Goal: Communication & Community: Participate in discussion

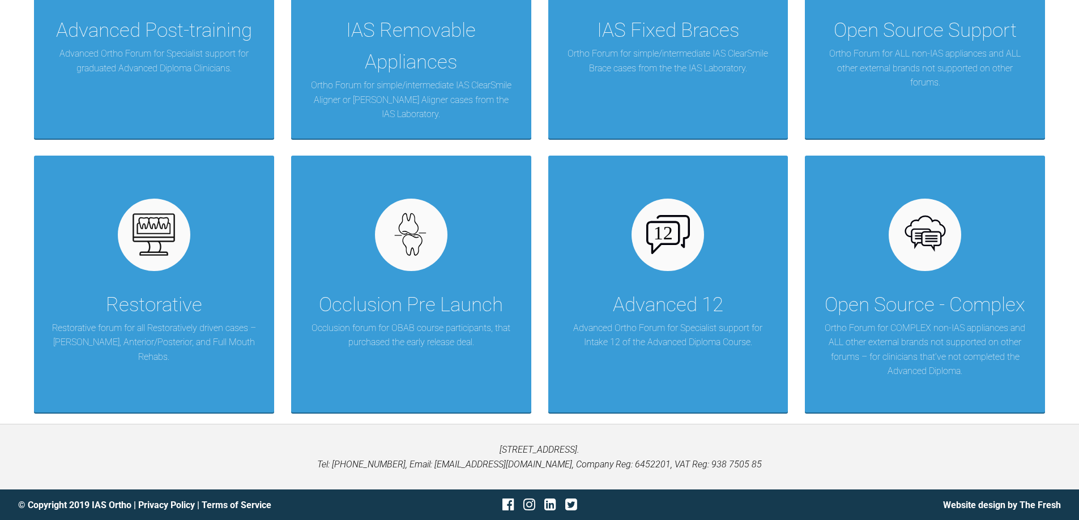
scroll to position [376, 0]
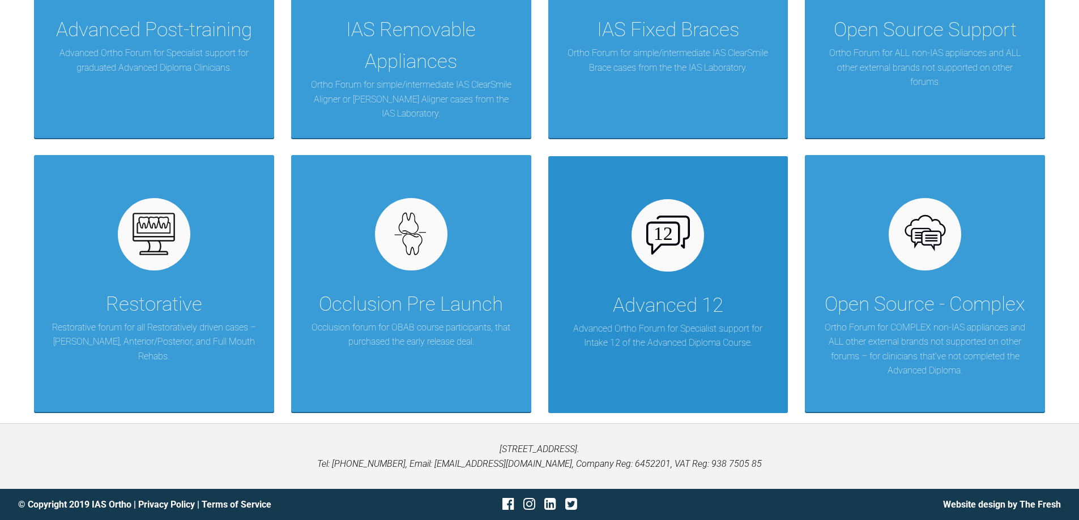
click at [639, 324] on p "Advanced Ortho Forum for Specialist support for Intake 12 of the Advanced Diplo…" at bounding box center [668, 336] width 206 height 29
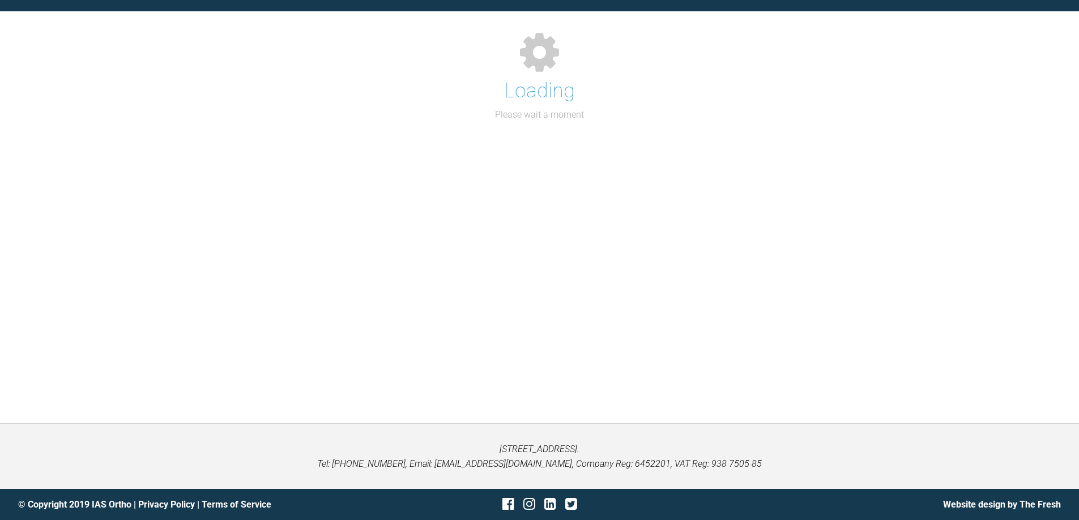
click at [639, 324] on div "Support Forum Back to Home Go to case Loading Please wait a moment" at bounding box center [539, 190] width 1079 height 467
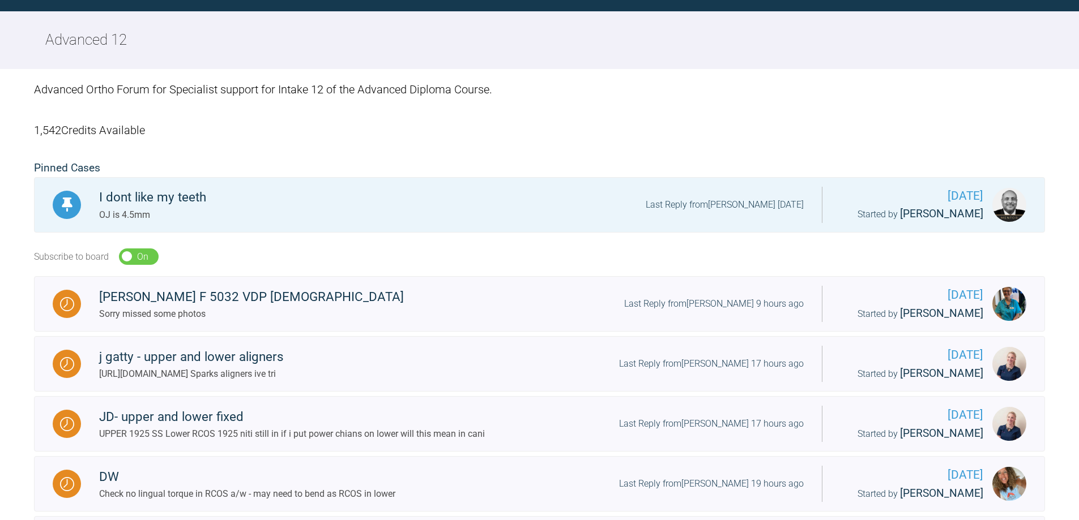
scroll to position [376, 0]
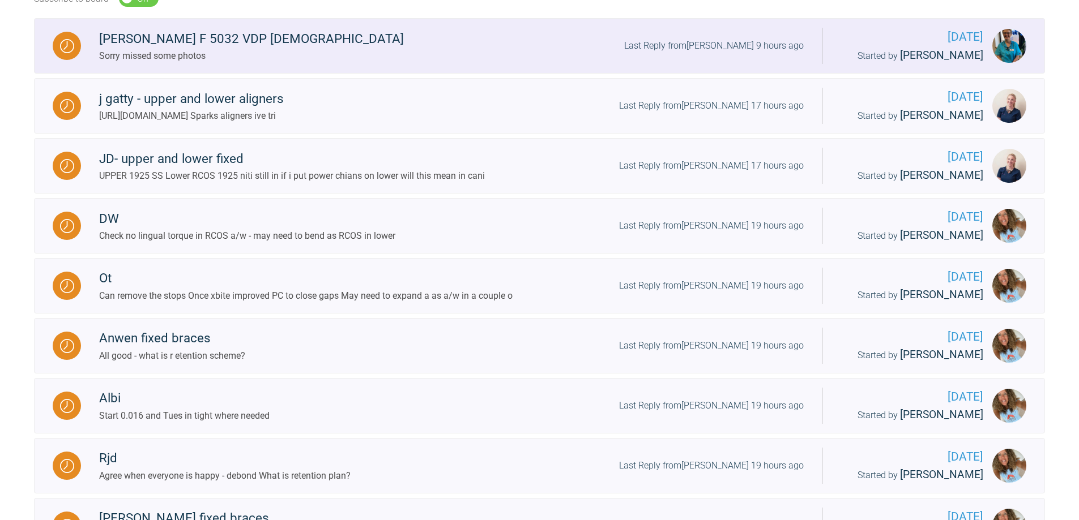
click at [386, 39] on div "Kira F 5032 VDP 15 Years Old Sorry missed some photos Last Reply from Åsa Ulrik…" at bounding box center [451, 46] width 741 height 35
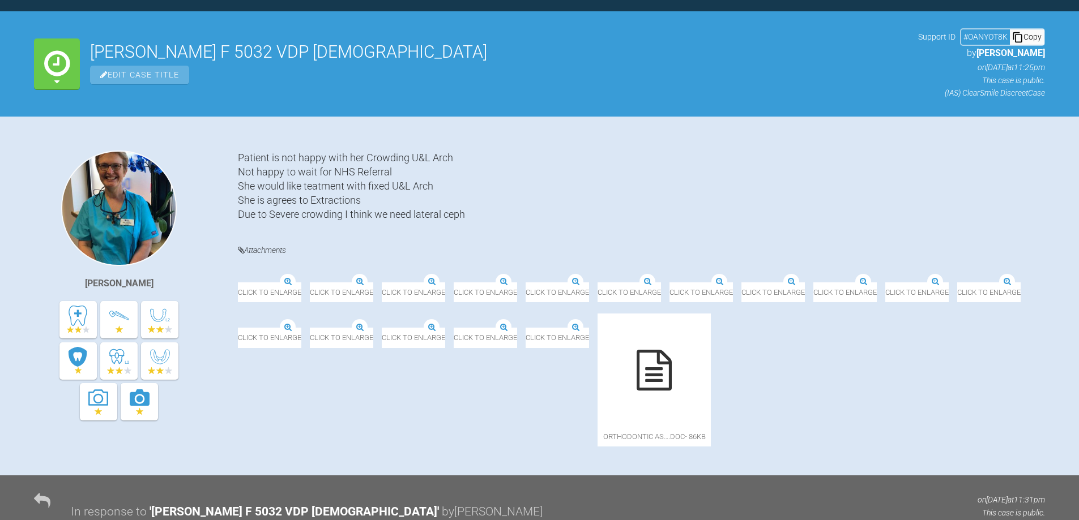
scroll to position [376, 0]
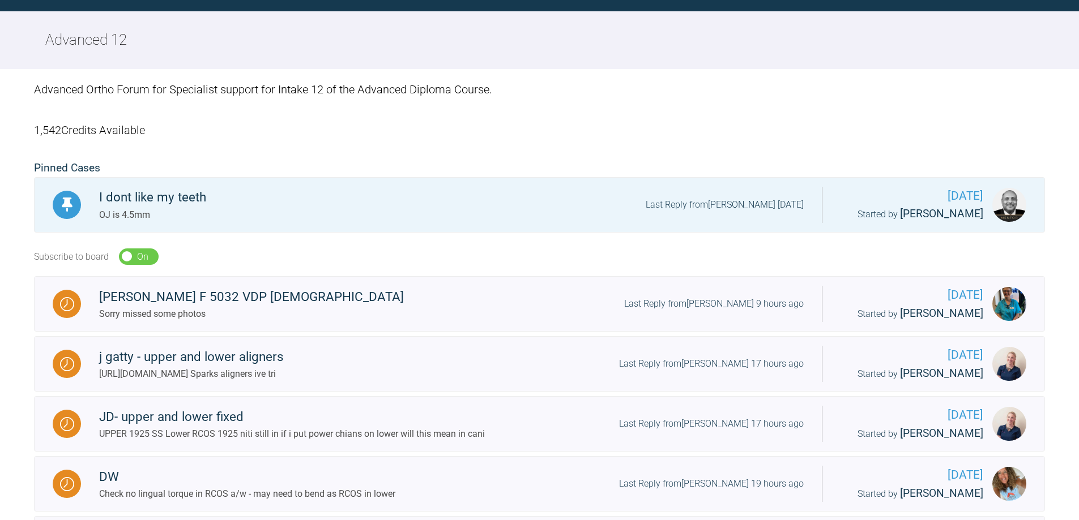
scroll to position [376, 0]
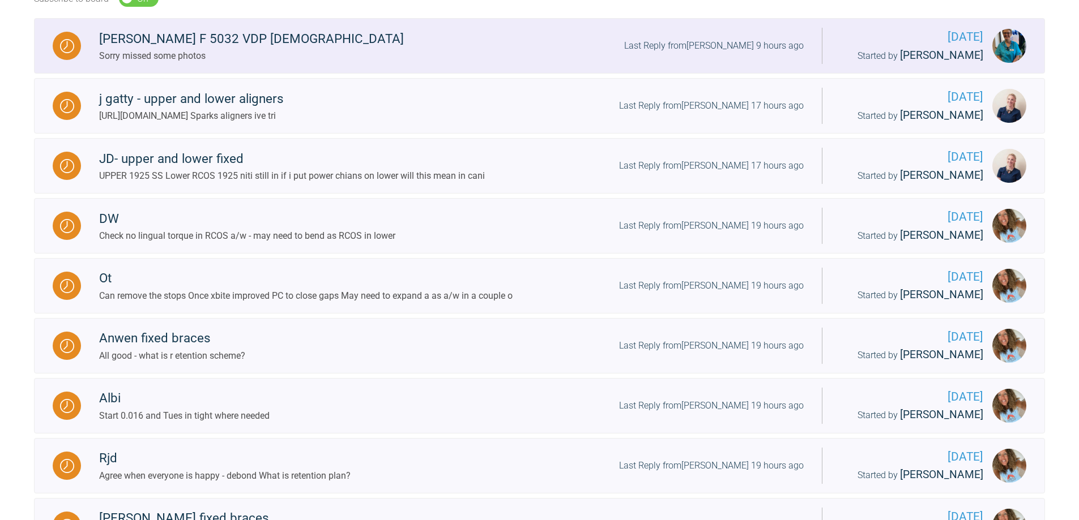
click at [413, 32] on link "Kira F 5032 VDP 15 Years Old Sorry missed some photos Last Reply from Åsa Ulrik…" at bounding box center [539, 45] width 1011 height 55
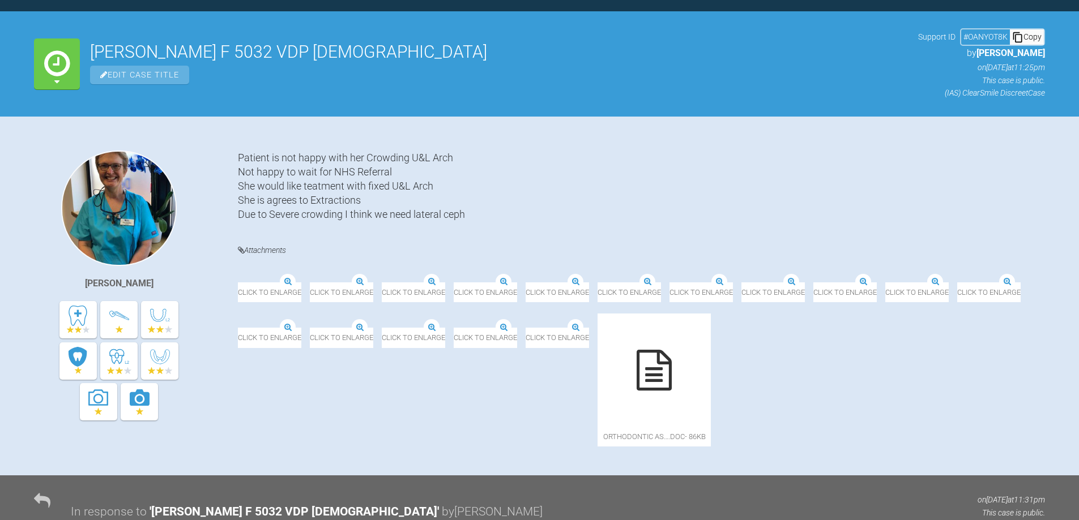
scroll to position [376, 0]
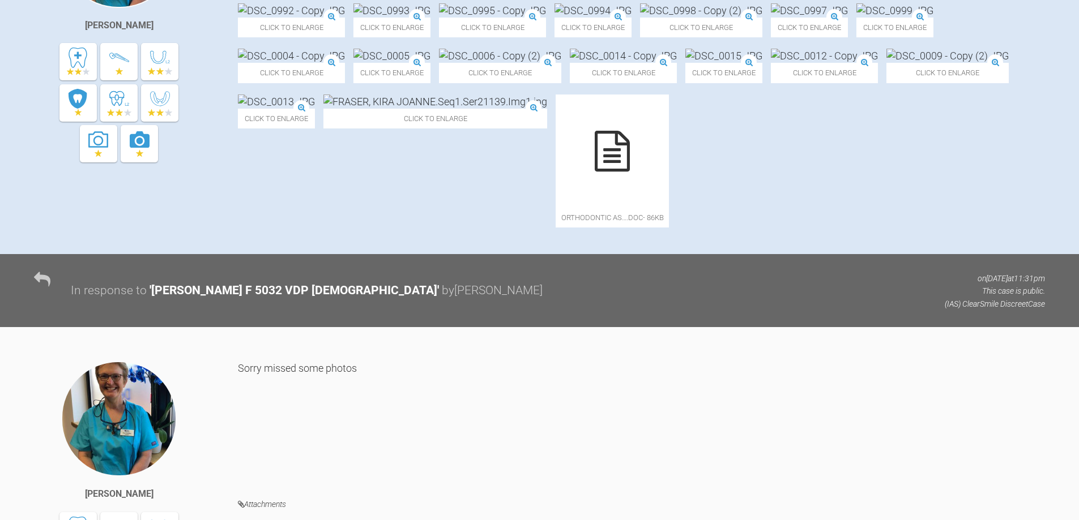
click at [1029, 239] on div "Click to enlarge Click to enlarge Click to enlarge Click to enlarge Click to en…" at bounding box center [641, 121] width 807 height 236
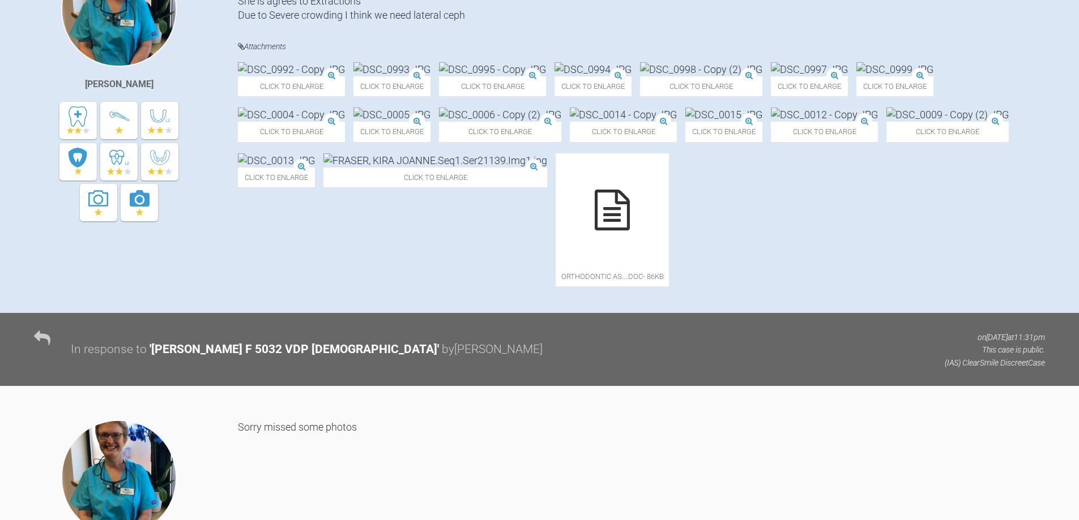
scroll to position [263, 0]
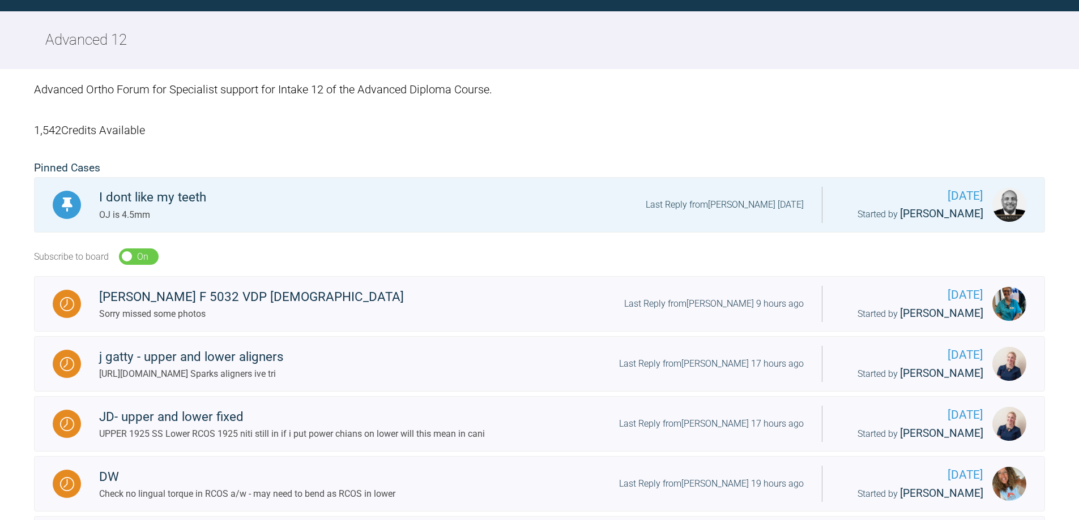
scroll to position [263, 0]
